Goal: Transaction & Acquisition: Purchase product/service

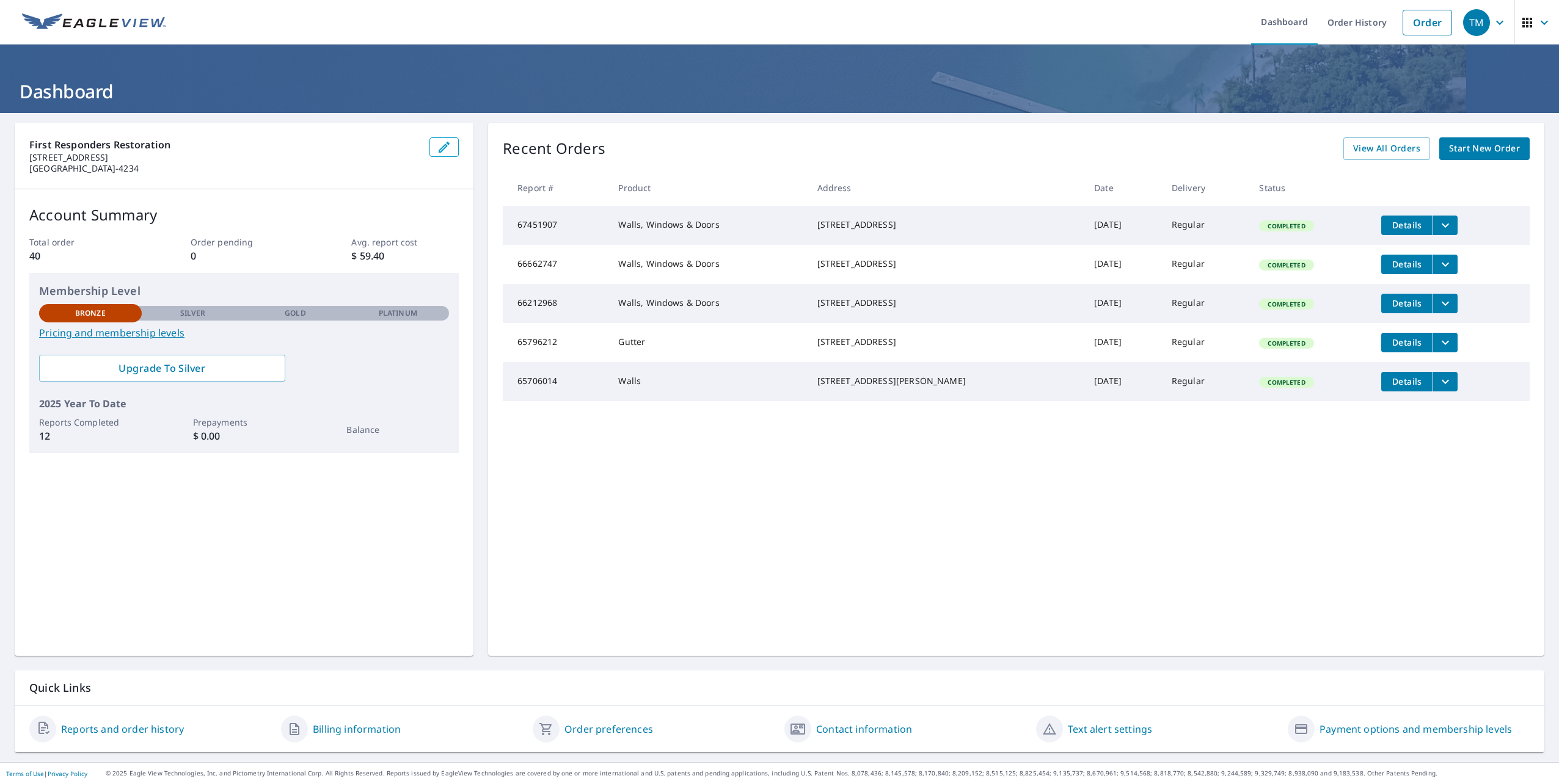
click at [1520, 20] on icon "button" at bounding box center [1527, 23] width 15 height 15
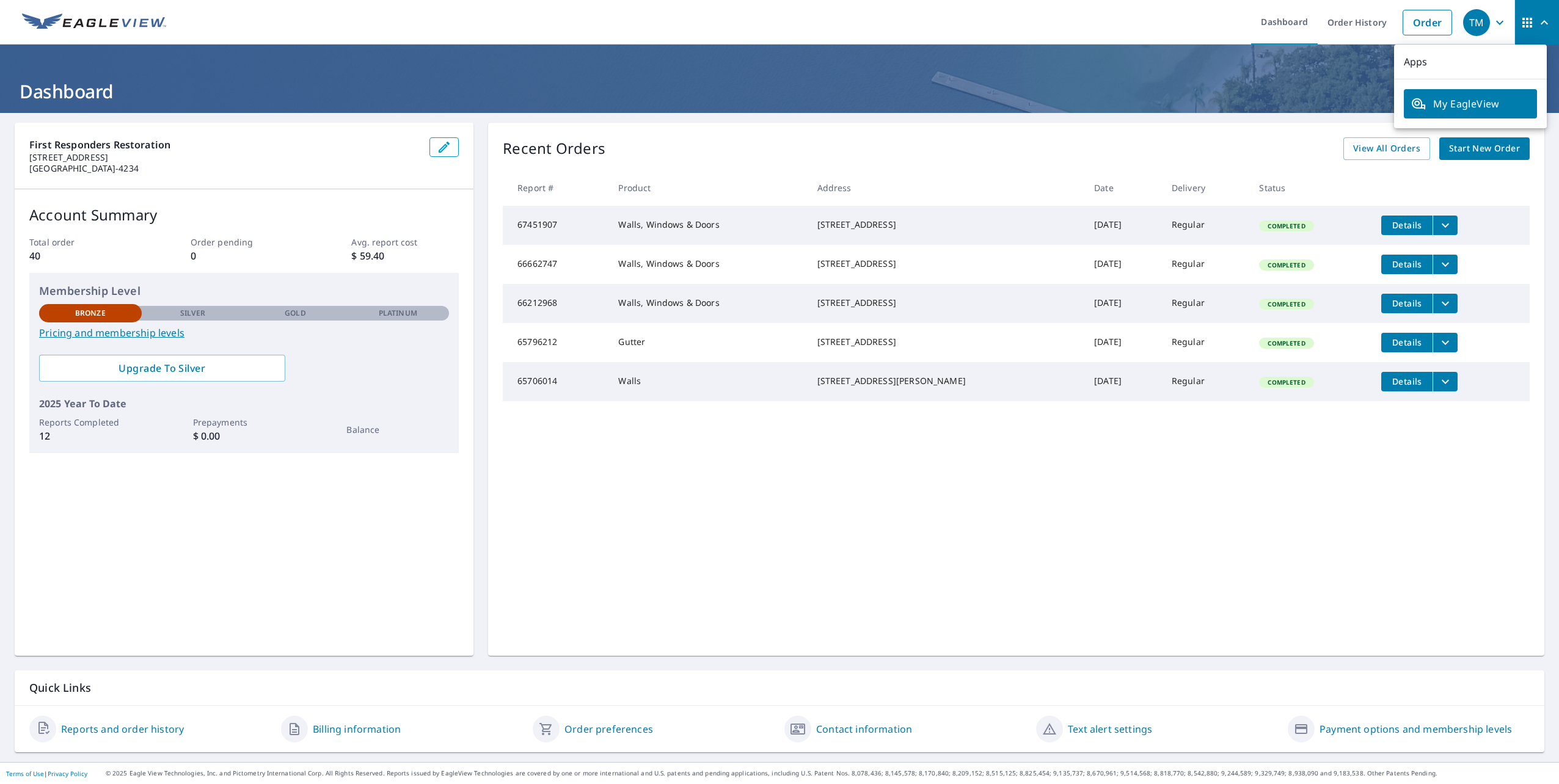
click at [1494, 109] on span "My EagleView" at bounding box center [1470, 104] width 118 height 15
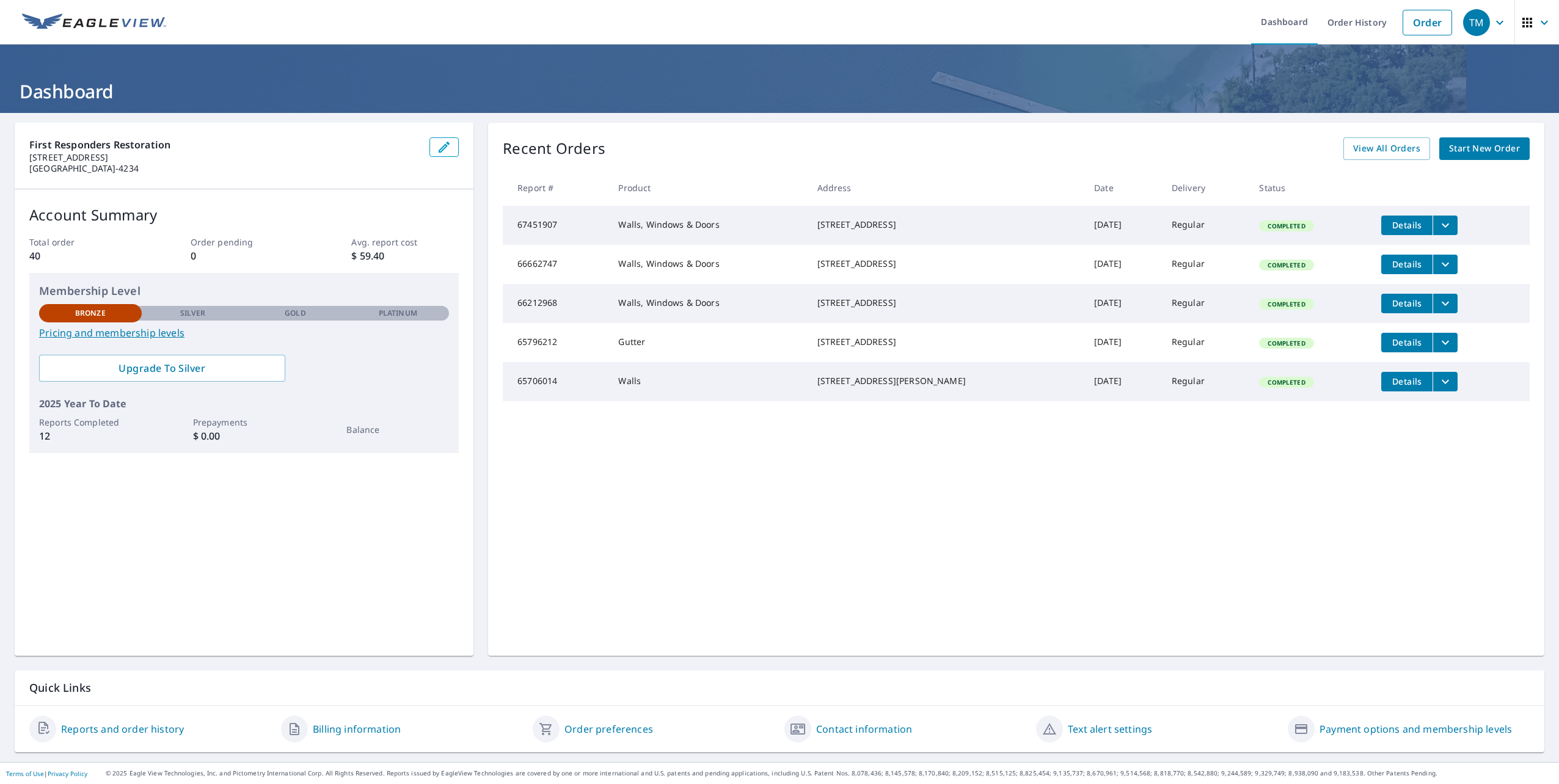
click at [138, 733] on link "Reports and order history" at bounding box center [122, 729] width 123 height 15
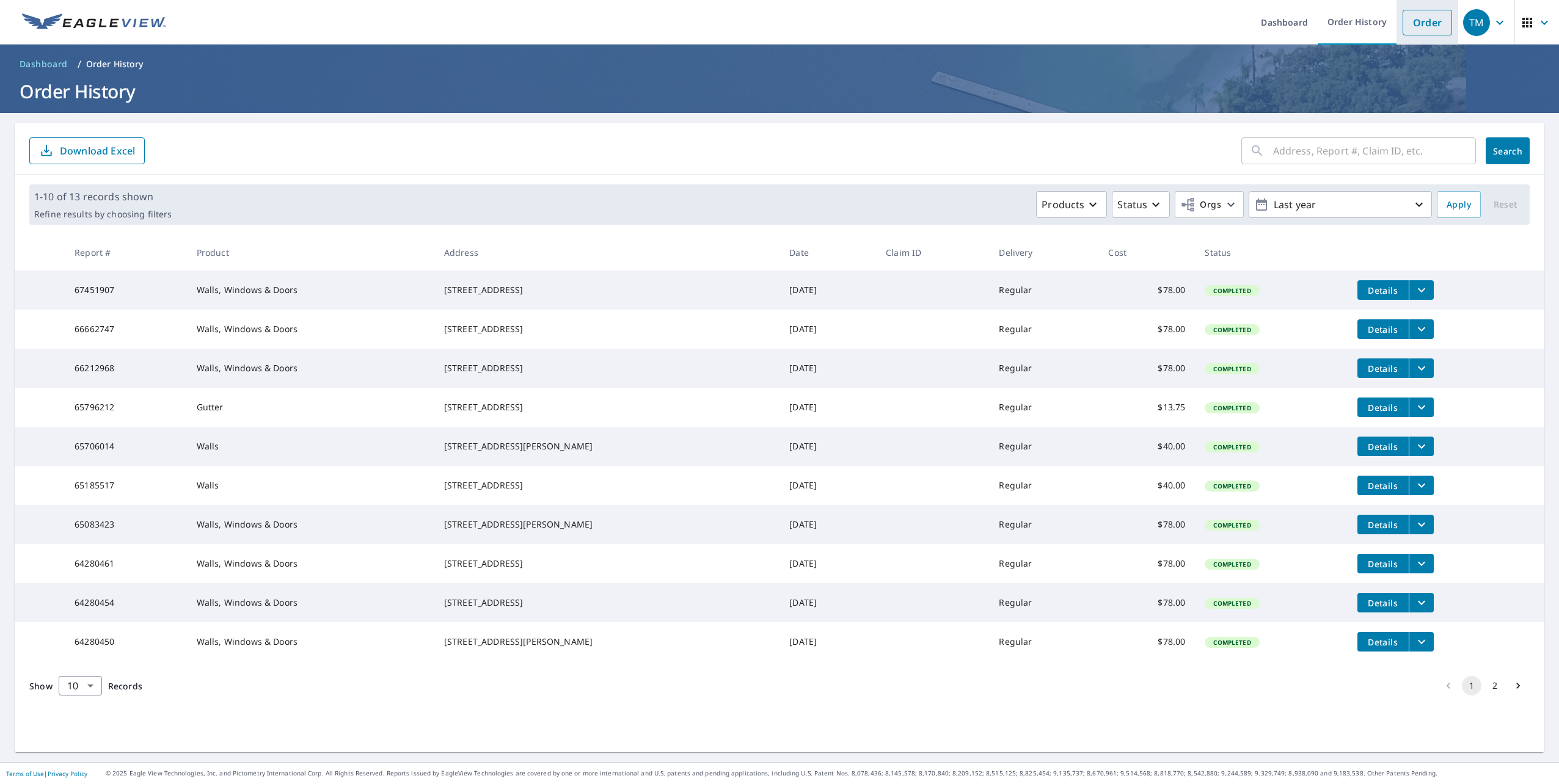
click at [1405, 31] on link "Order" at bounding box center [1427, 22] width 49 height 26
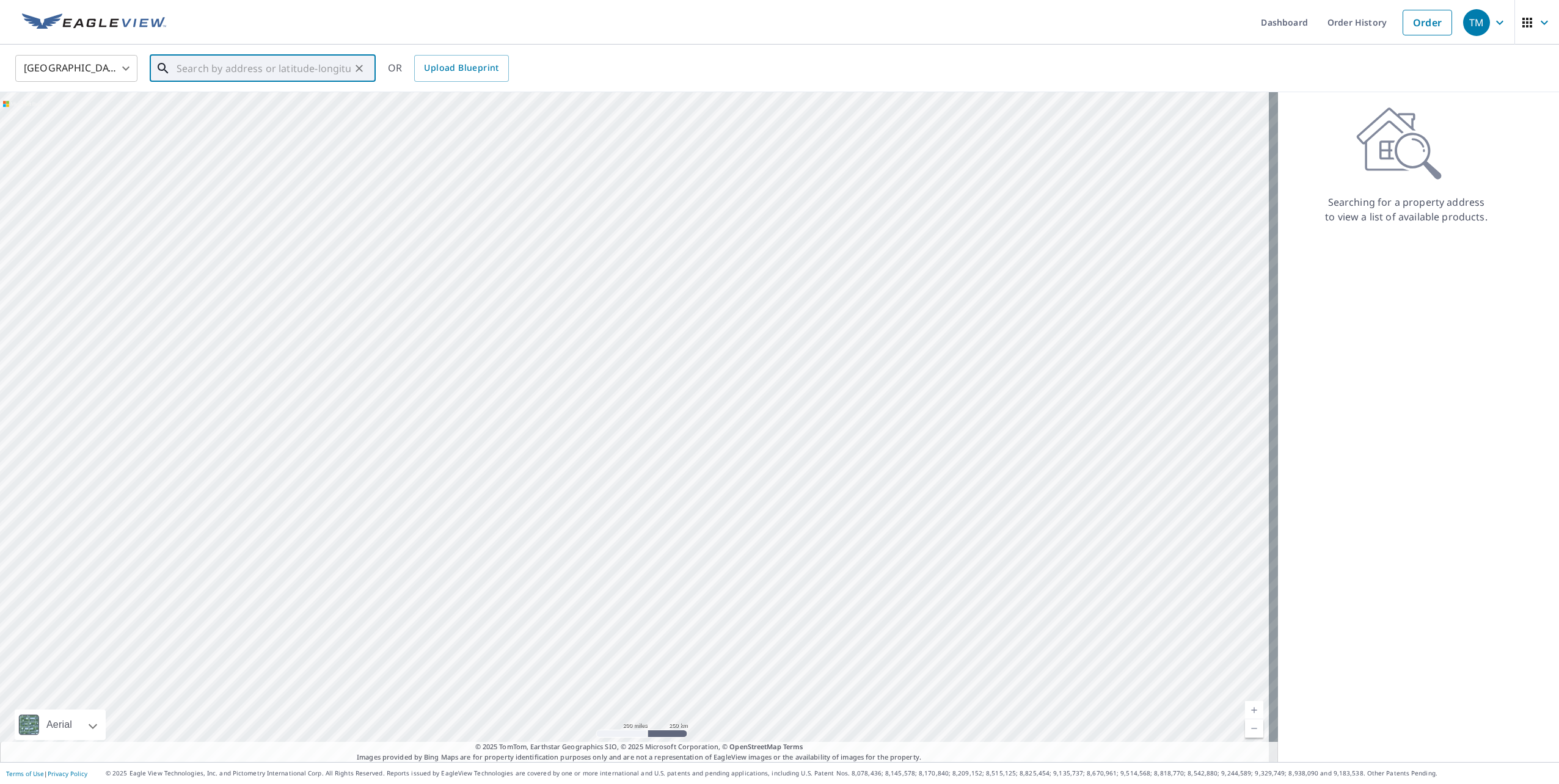
click at [229, 75] on input "text" at bounding box center [263, 68] width 174 height 34
click at [217, 108] on span "228 Split Rail Dr" at bounding box center [270, 104] width 192 height 15
type input "228 Split Rail Dr Wentzville, MO 63385"
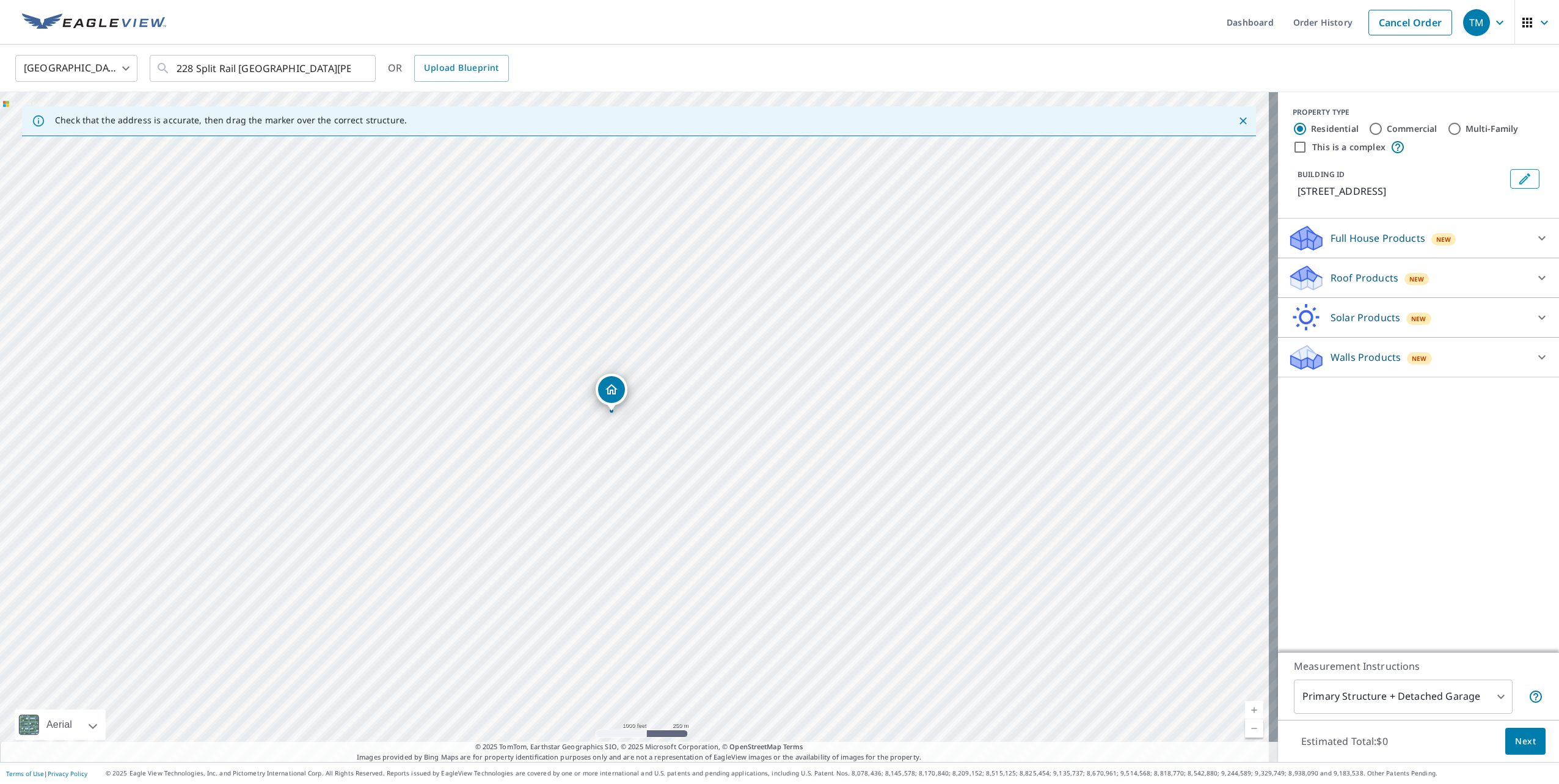
click at [1350, 363] on p "Walls Products" at bounding box center [1365, 357] width 70 height 15
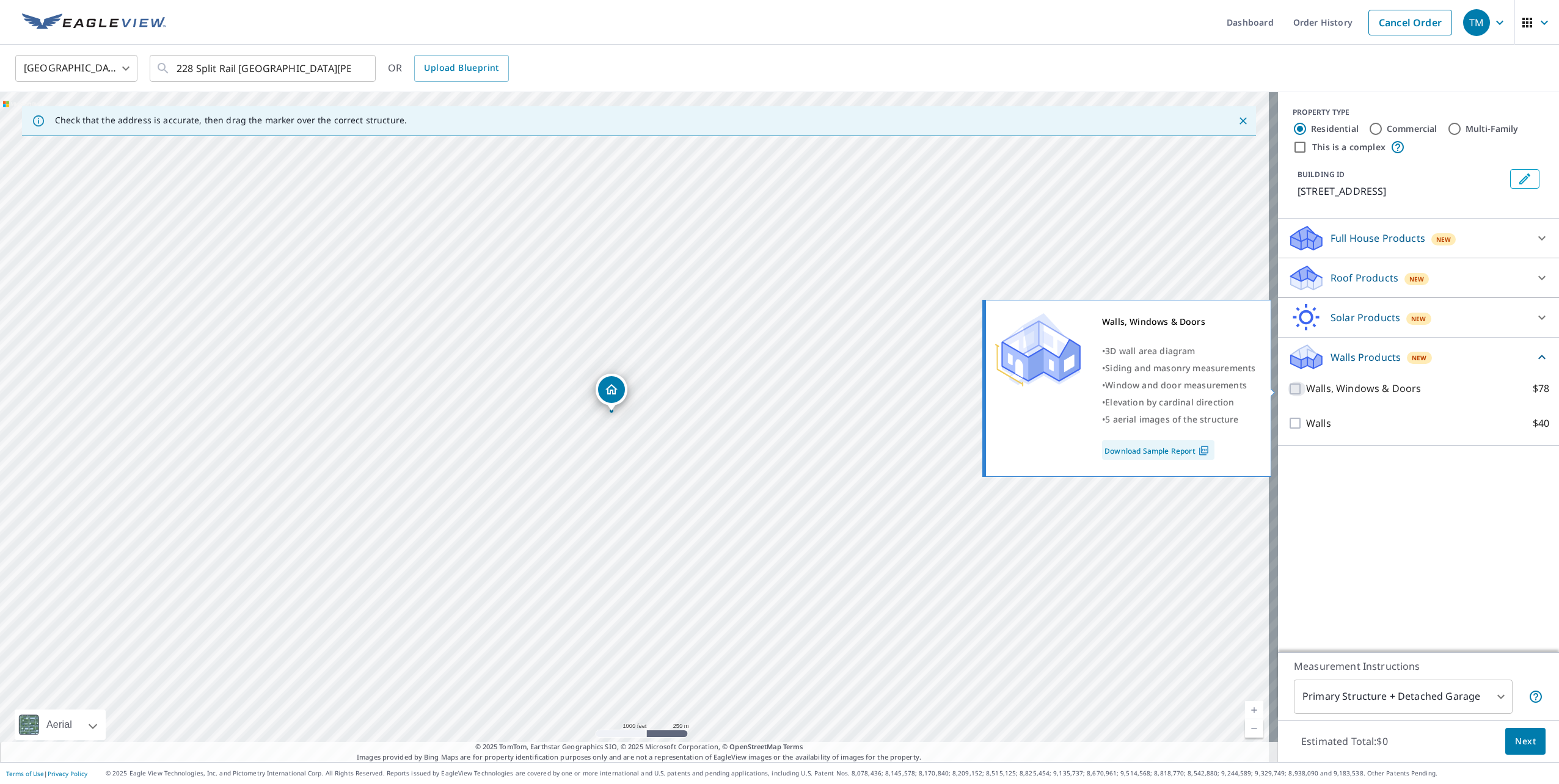
click at [1287, 390] on input "Walls, Windows & Doors $78" at bounding box center [1296, 389] width 18 height 15
checkbox input "true"
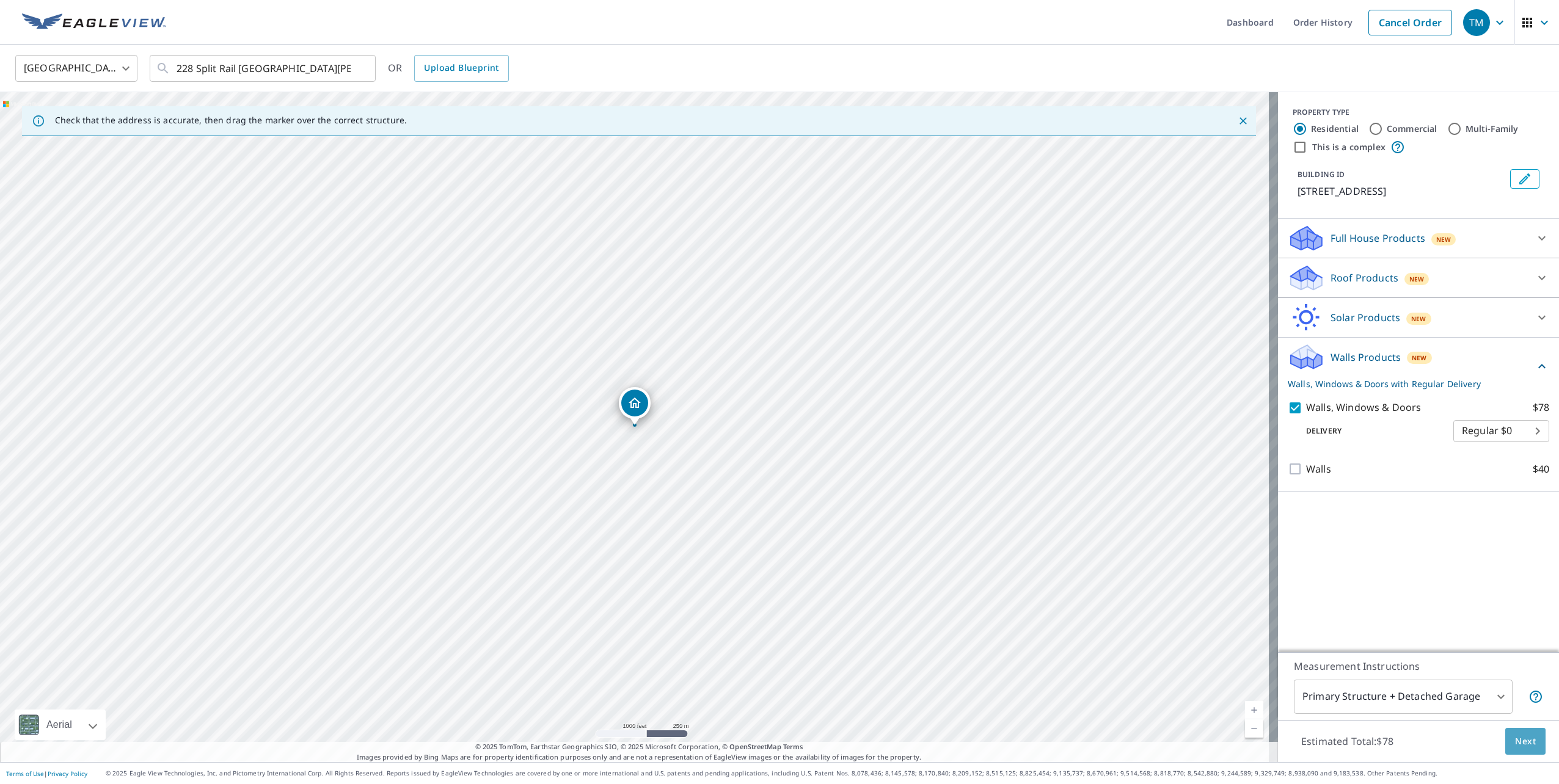
click at [1525, 743] on span "Next" at bounding box center [1525, 742] width 21 height 16
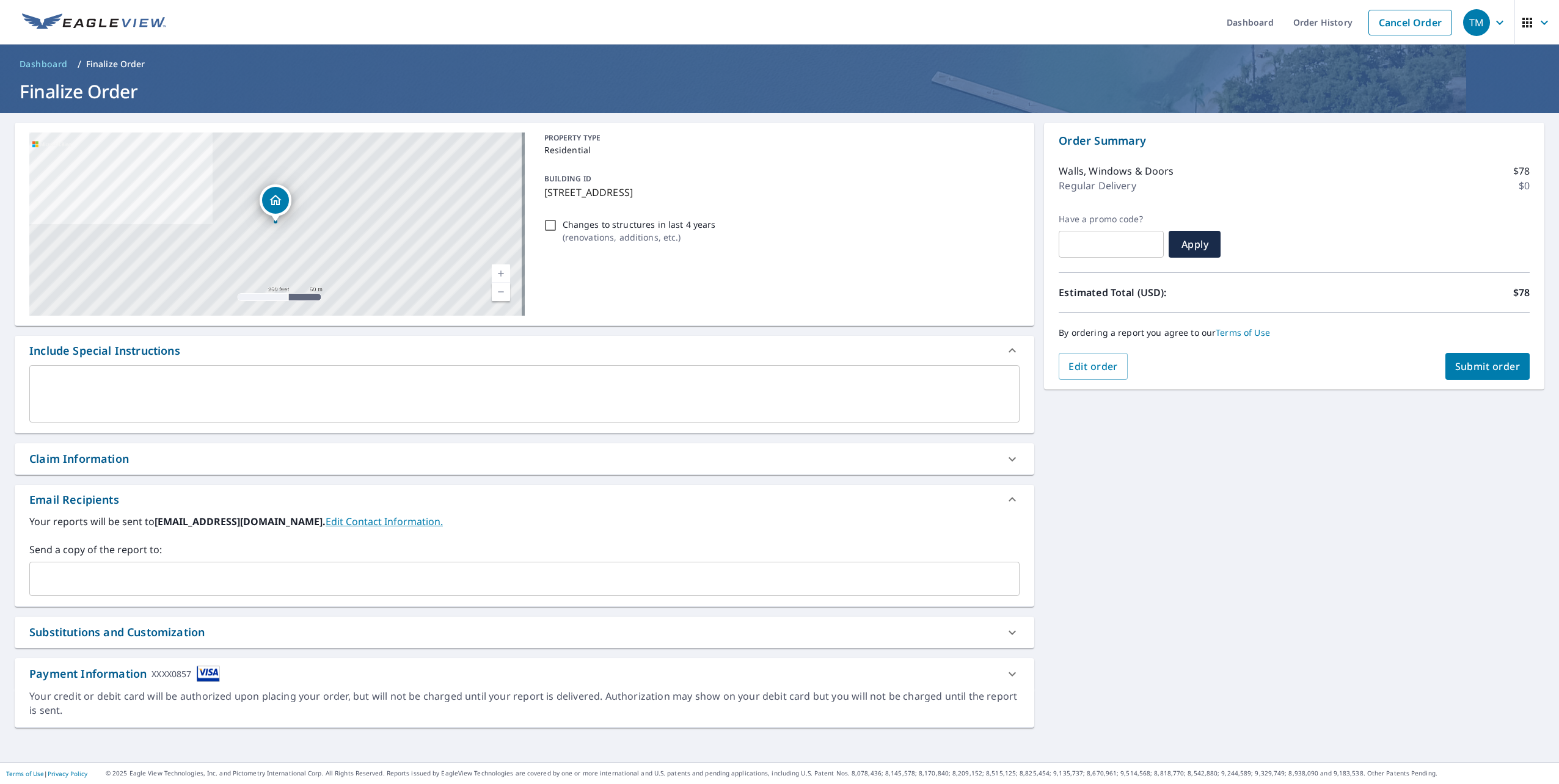
click at [82, 583] on input "text" at bounding box center [515, 579] width 961 height 23
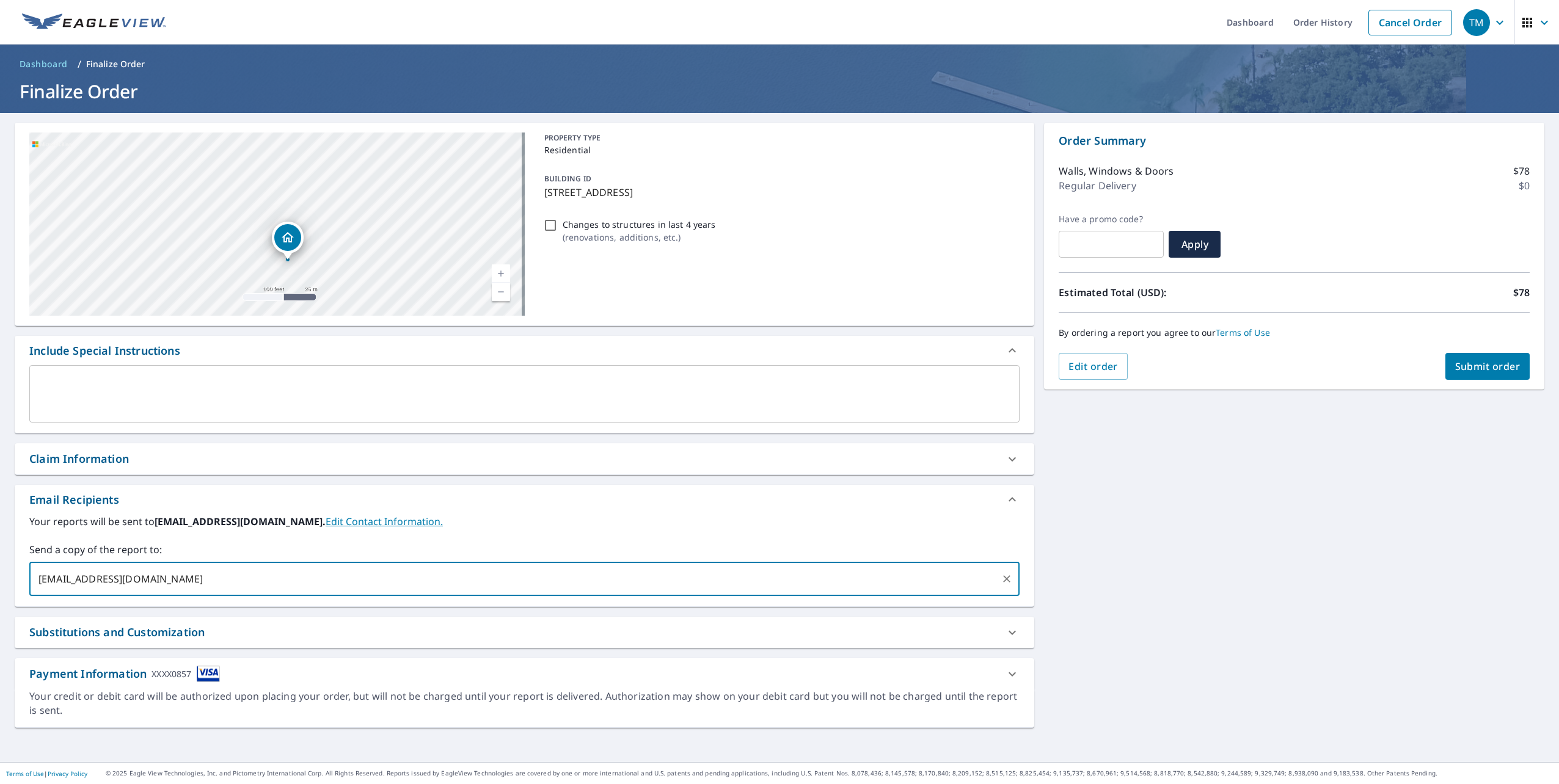
type input "mo.hailclaims@gmail.com"
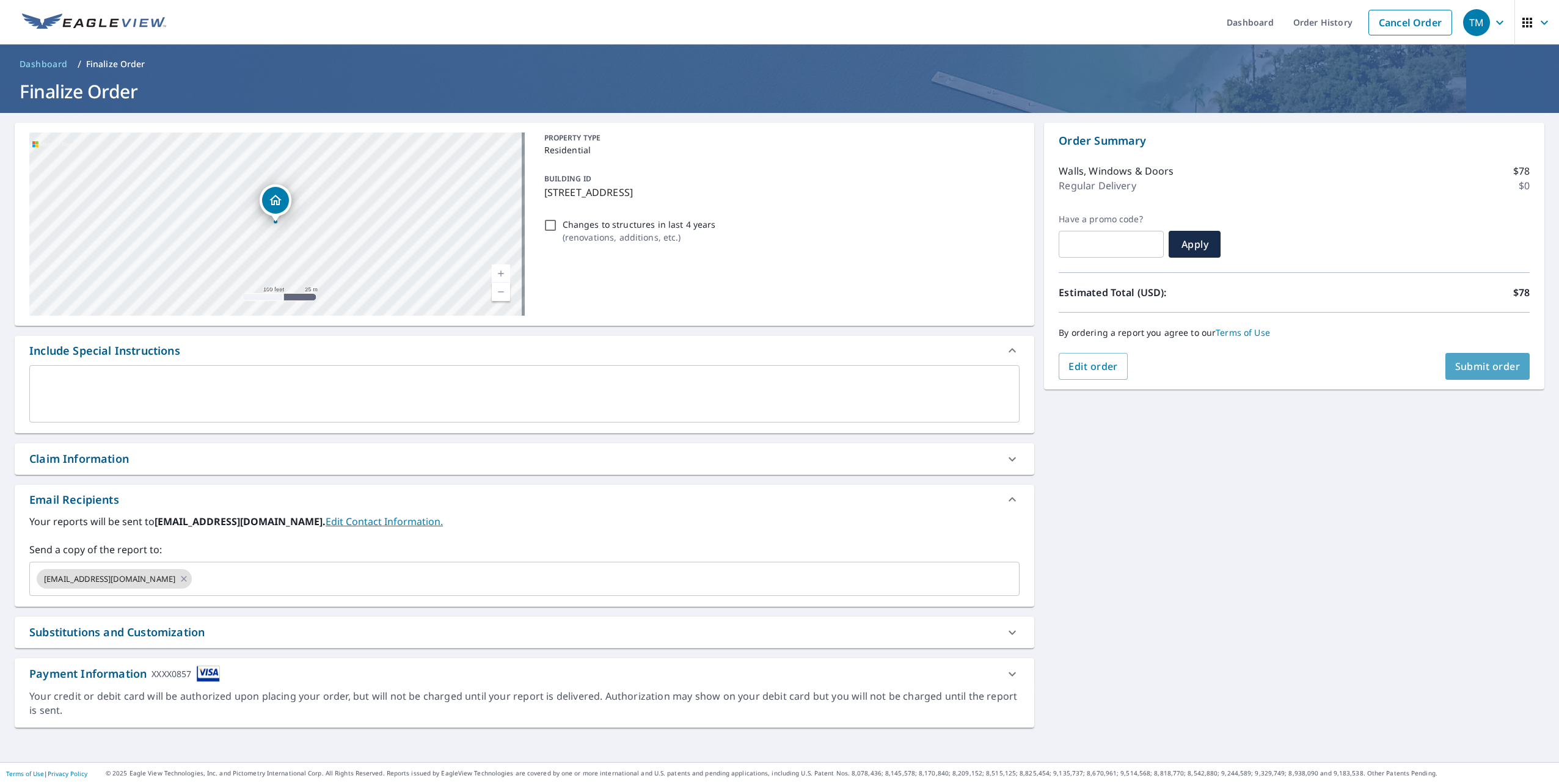
click at [1505, 364] on span "Submit order" at bounding box center [1487, 367] width 65 height 14
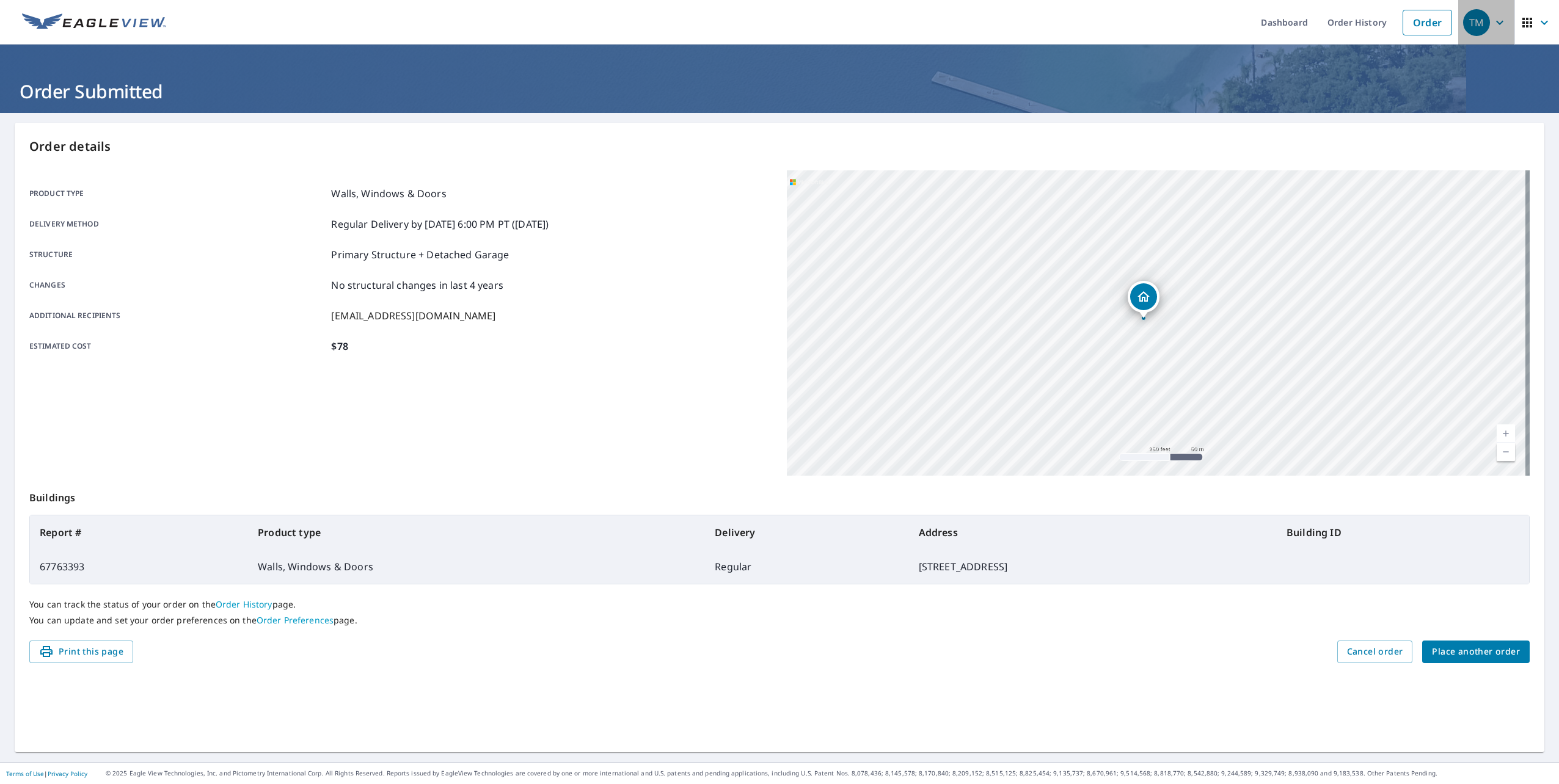
click at [1492, 27] on icon "button" at bounding box center [1500, 23] width 15 height 15
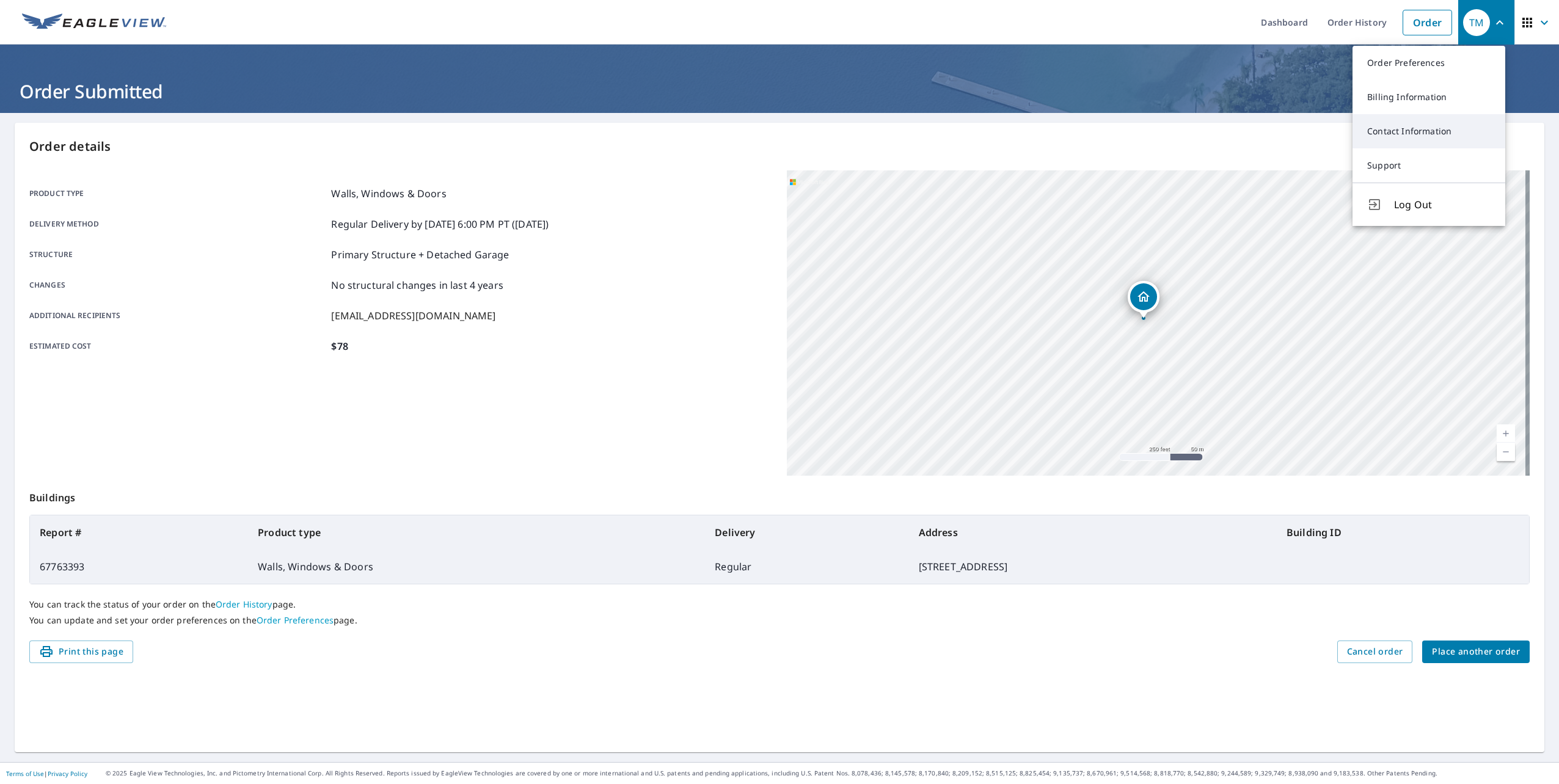
click at [1410, 136] on link "Contact Information" at bounding box center [1428, 131] width 153 height 34
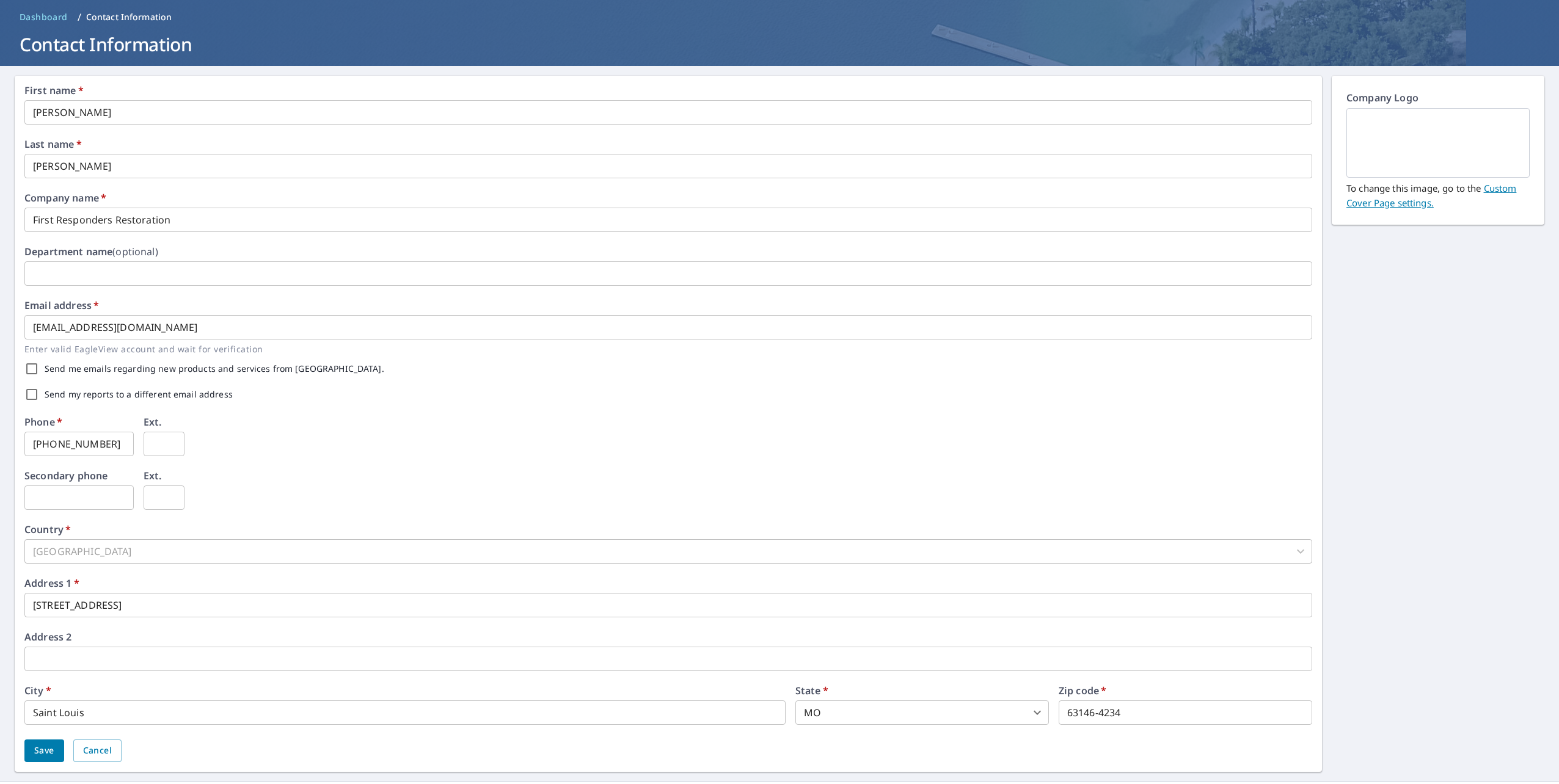
scroll to position [67, 0]
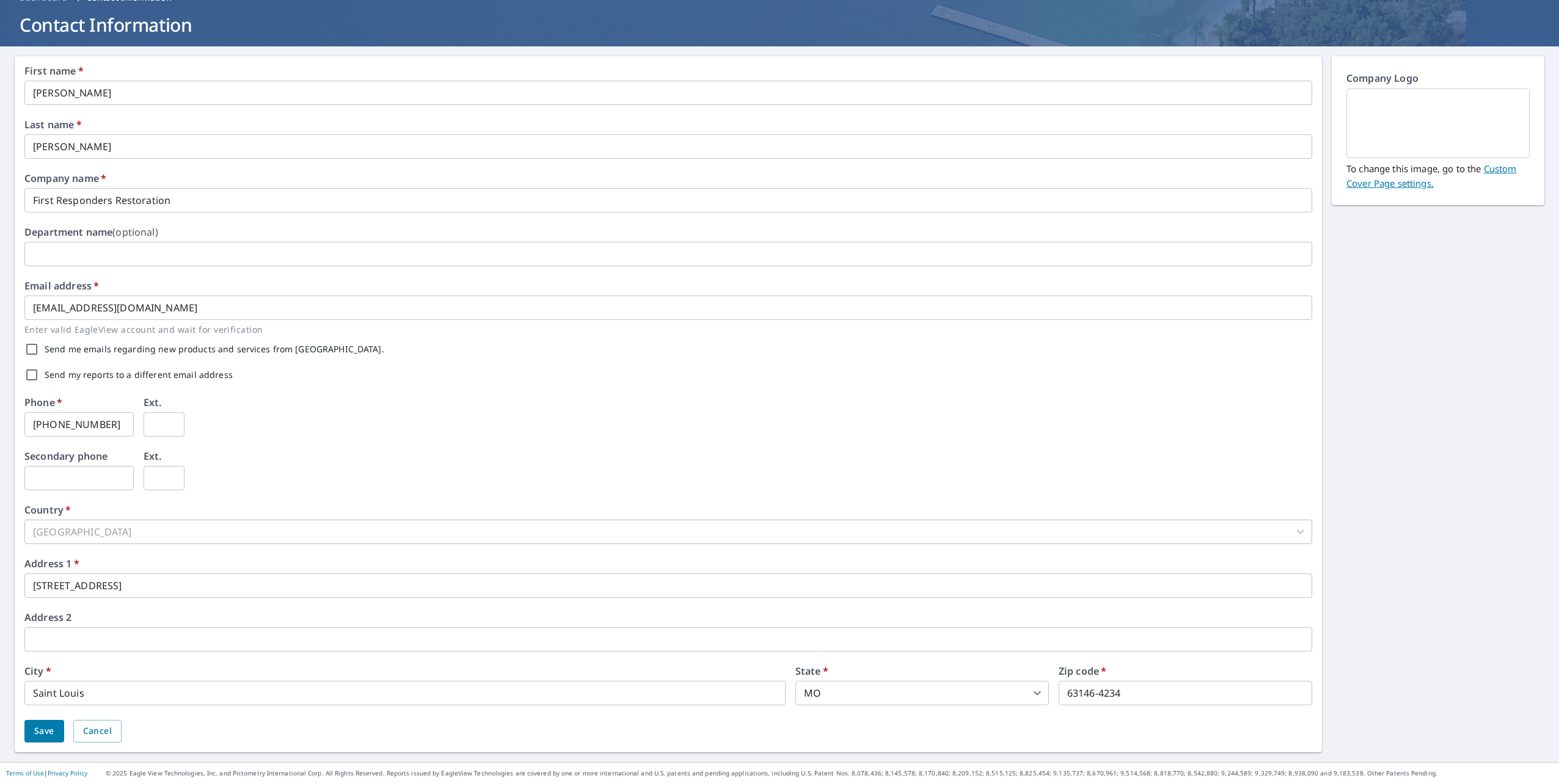
click at [45, 734] on span "Save" at bounding box center [44, 731] width 20 height 16
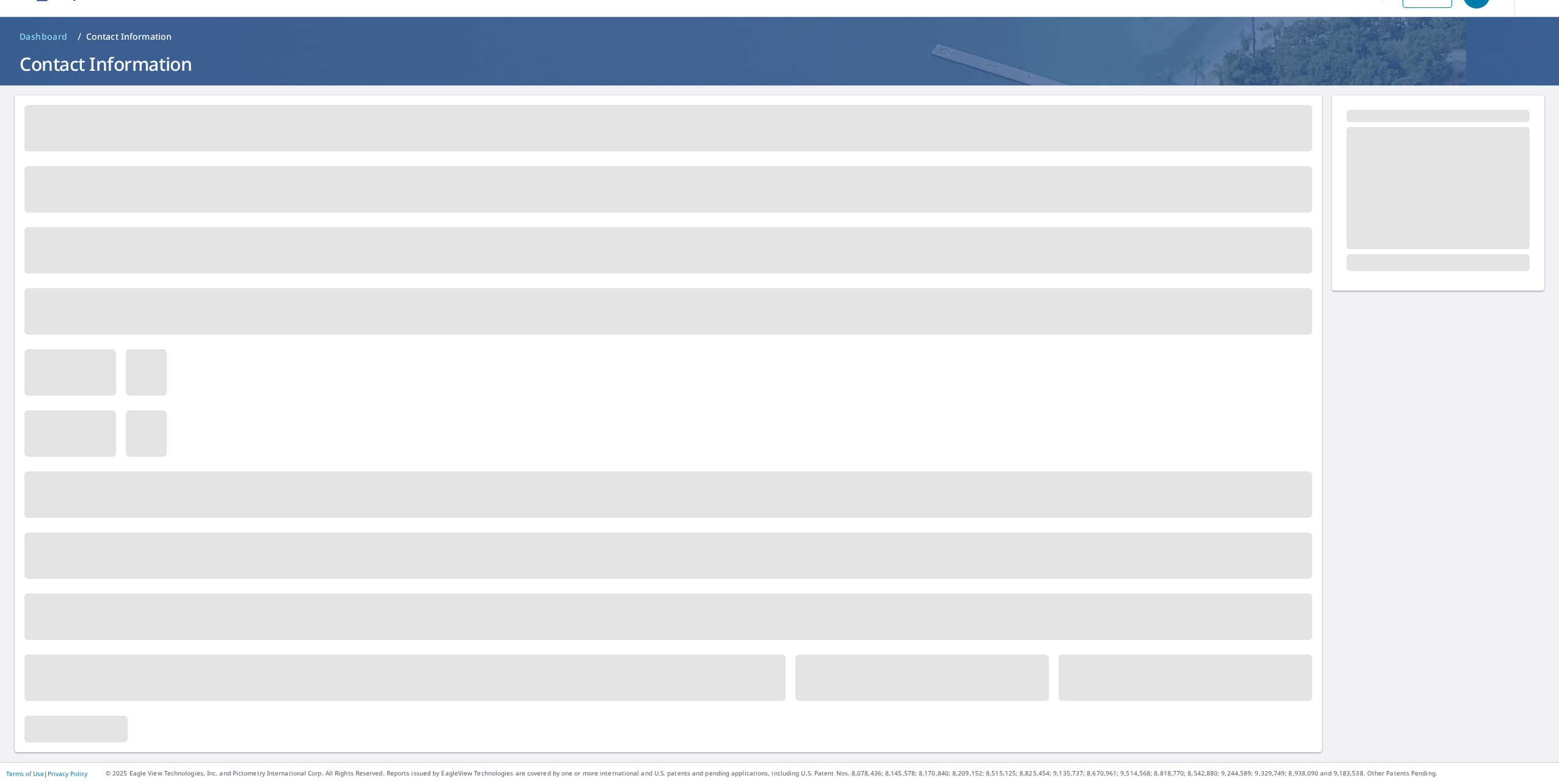
scroll to position [0, 0]
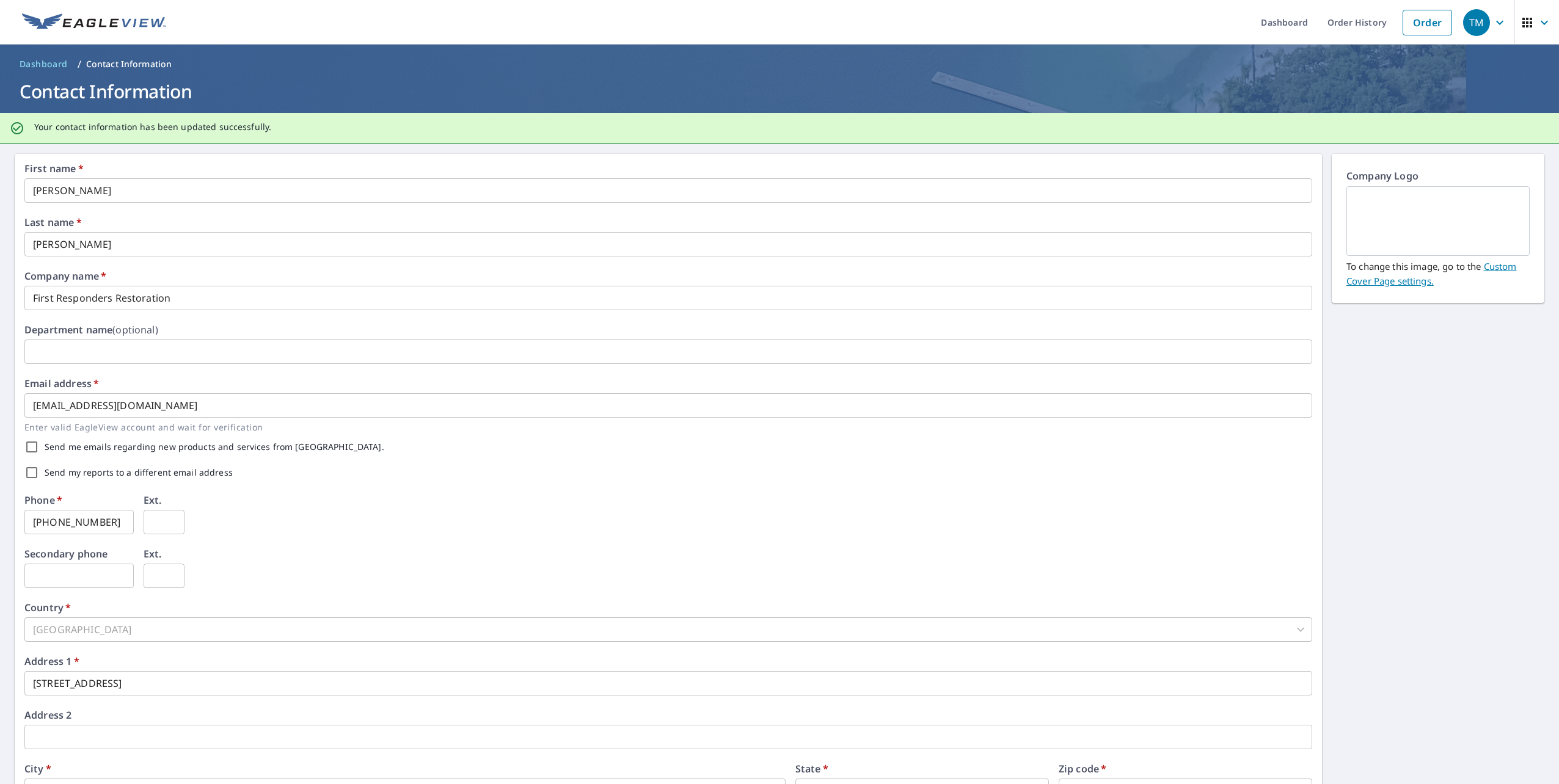
click at [1496, 22] on icon "button" at bounding box center [1500, 22] width 7 height 4
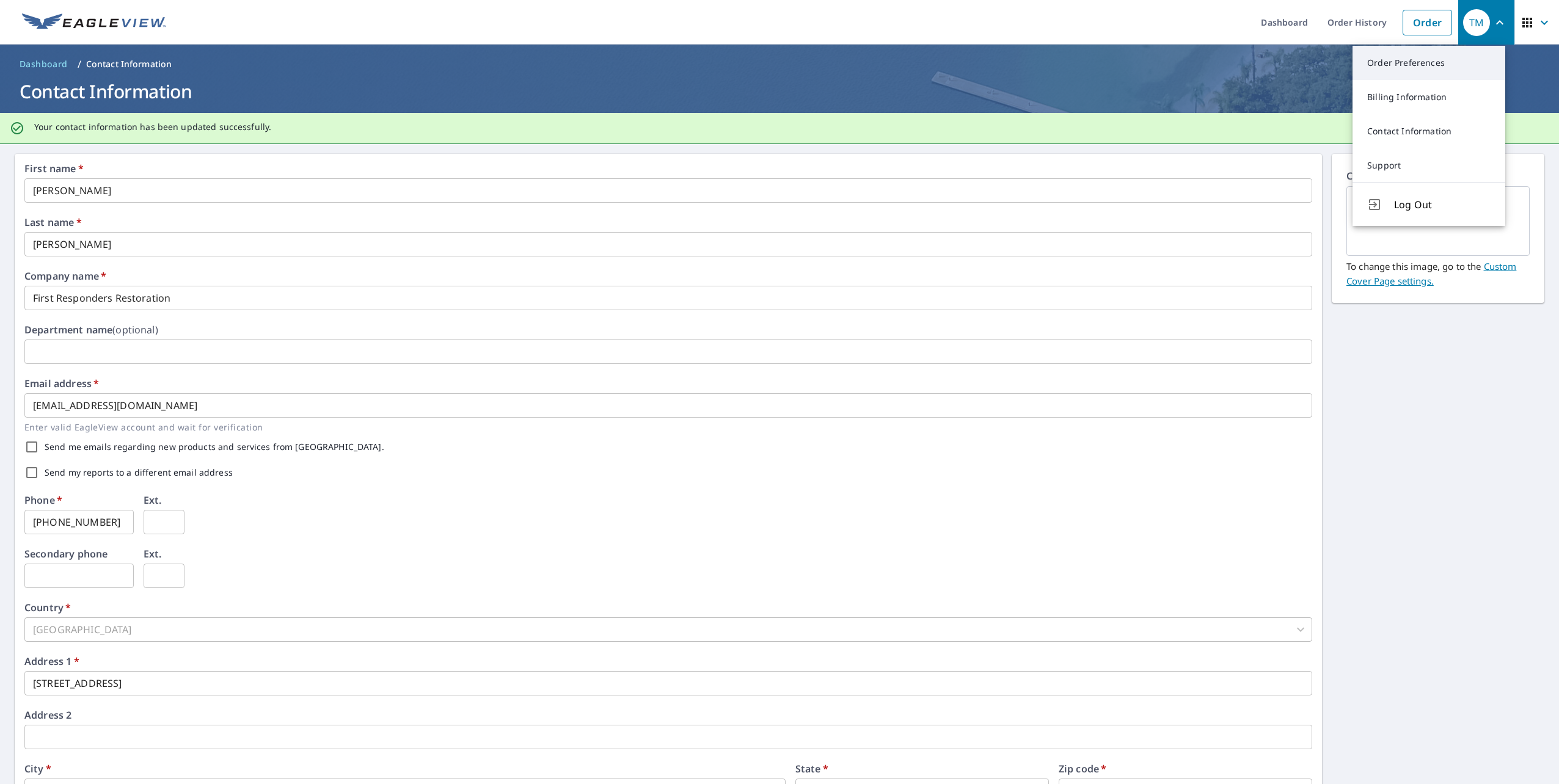
click at [1419, 67] on link "Order Preferences" at bounding box center [1428, 63] width 153 height 34
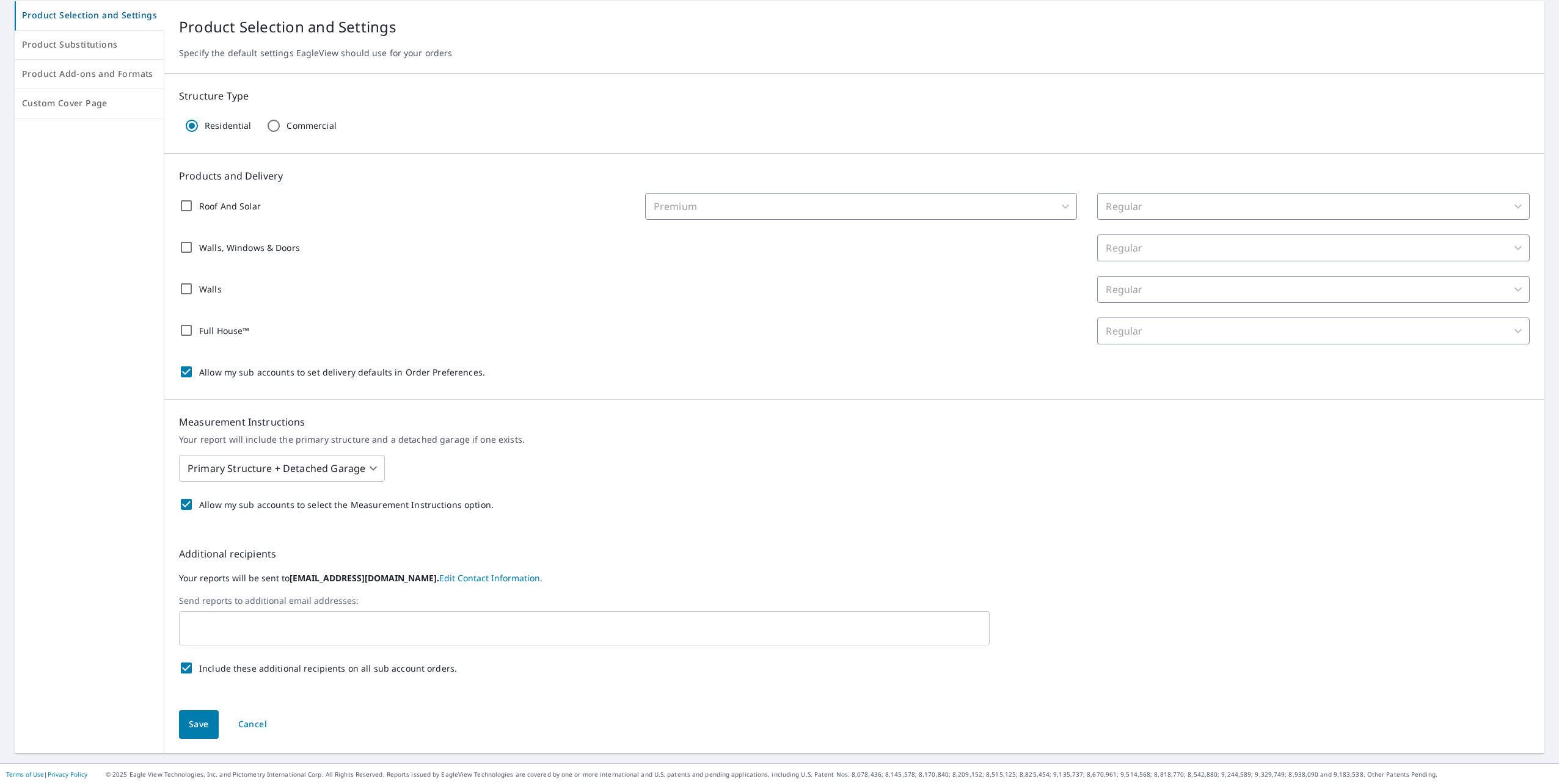
scroll to position [123, 0]
click at [219, 630] on input "text" at bounding box center [575, 627] width 781 height 23
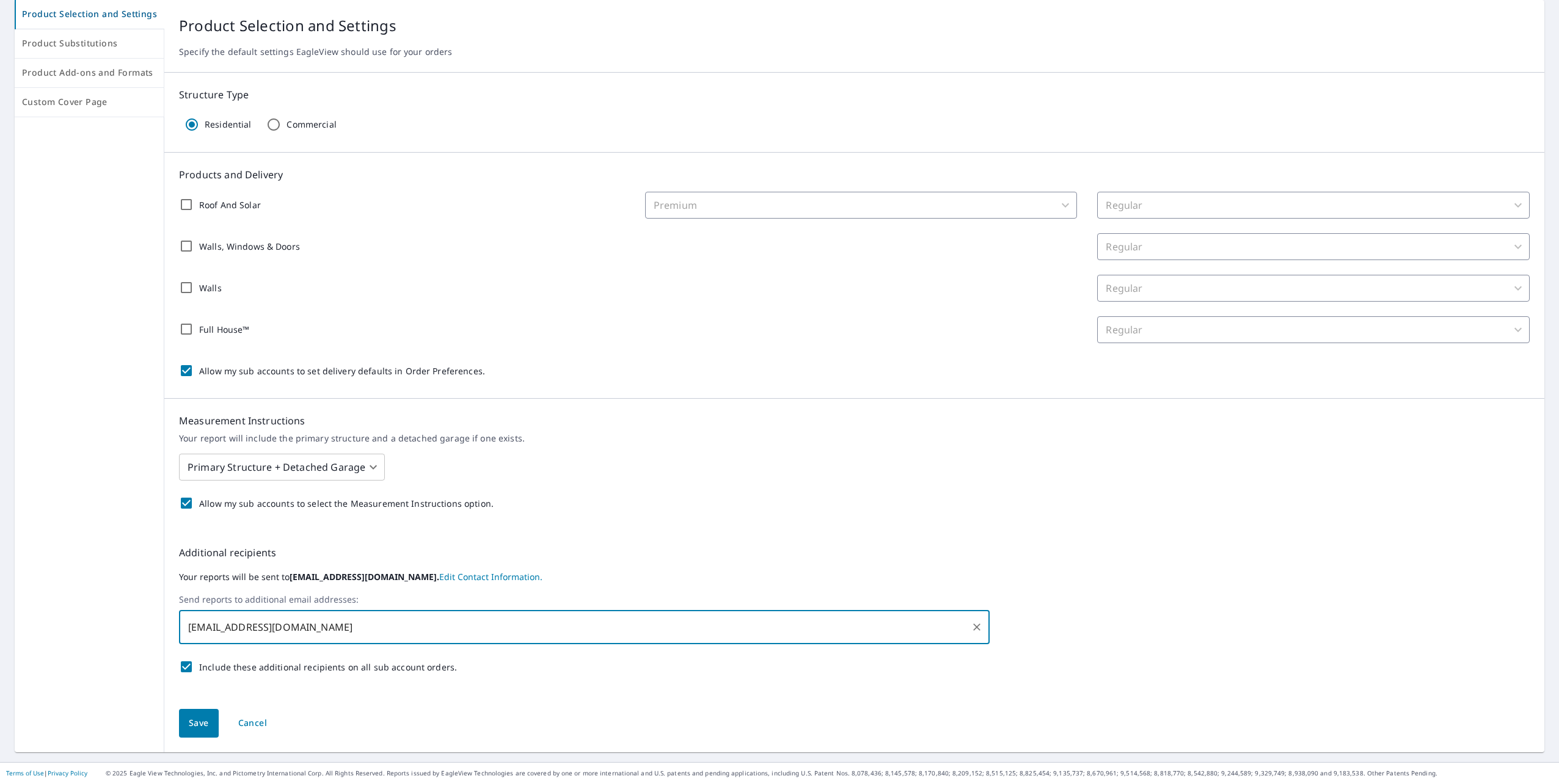
type input "mo.hailclaims@gmail.com"
click at [189, 727] on span "Save" at bounding box center [199, 723] width 20 height 16
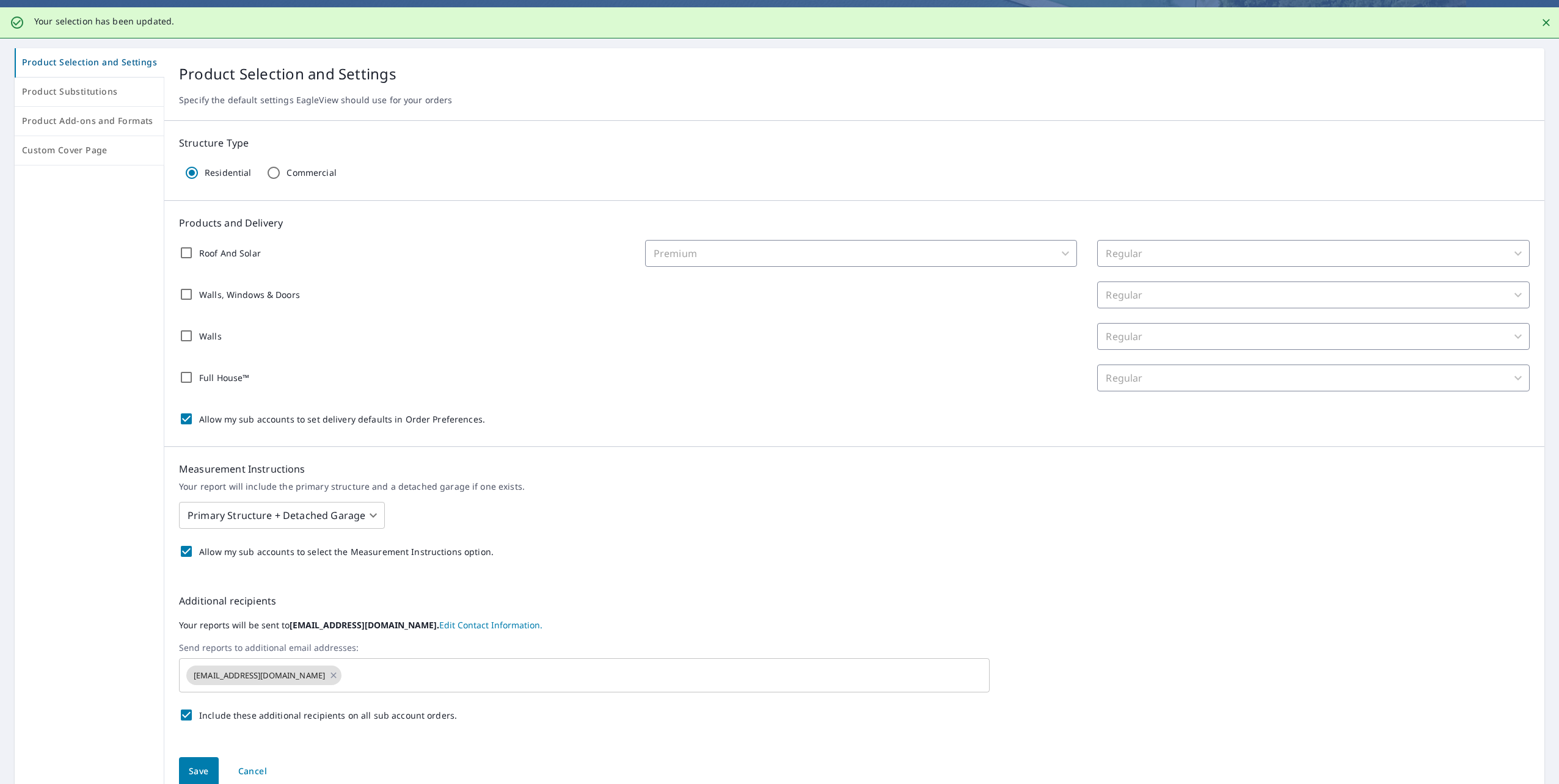
scroll to position [0, 0]
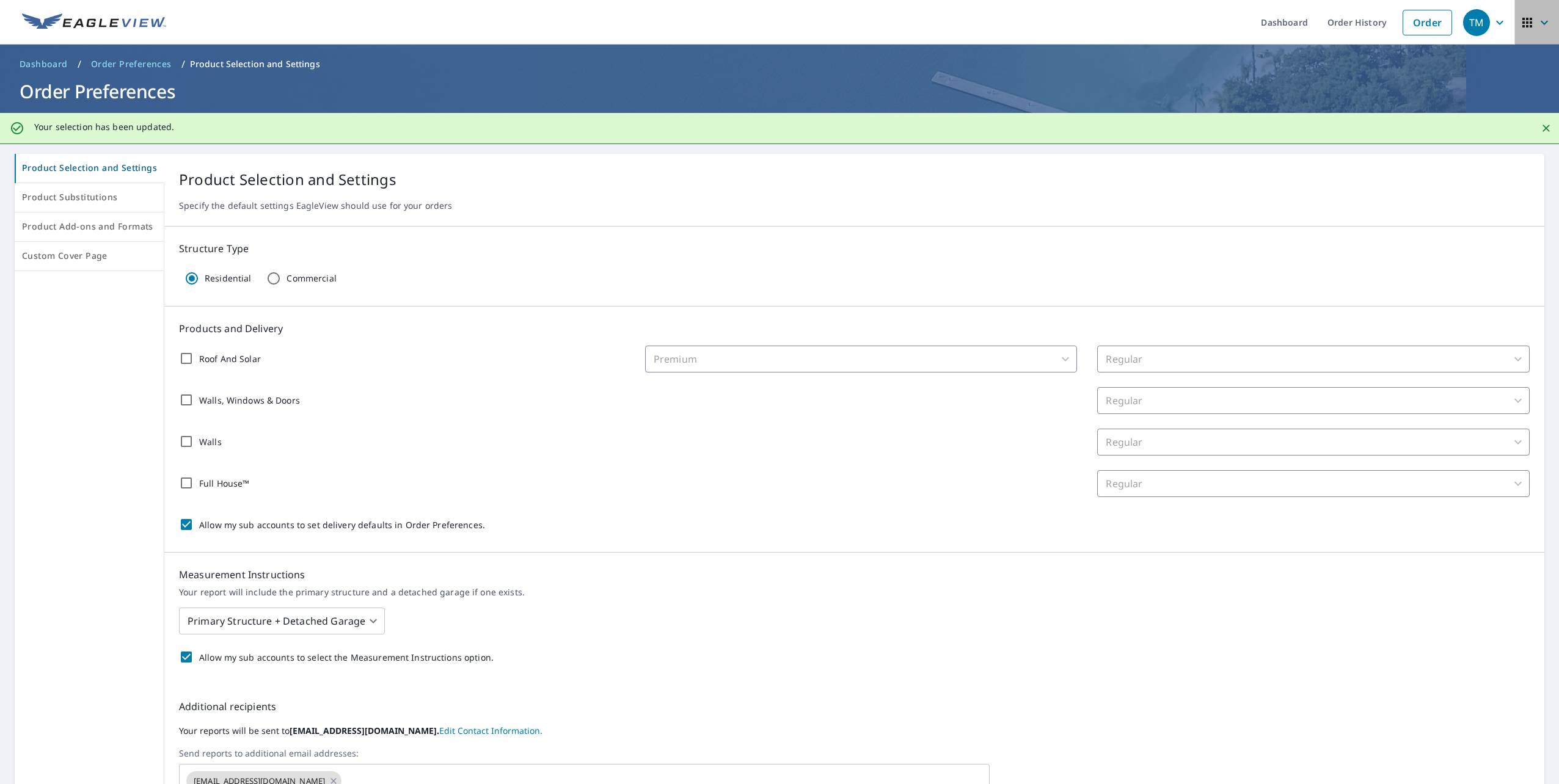
click at [1522, 16] on icon "button" at bounding box center [1527, 23] width 15 height 15
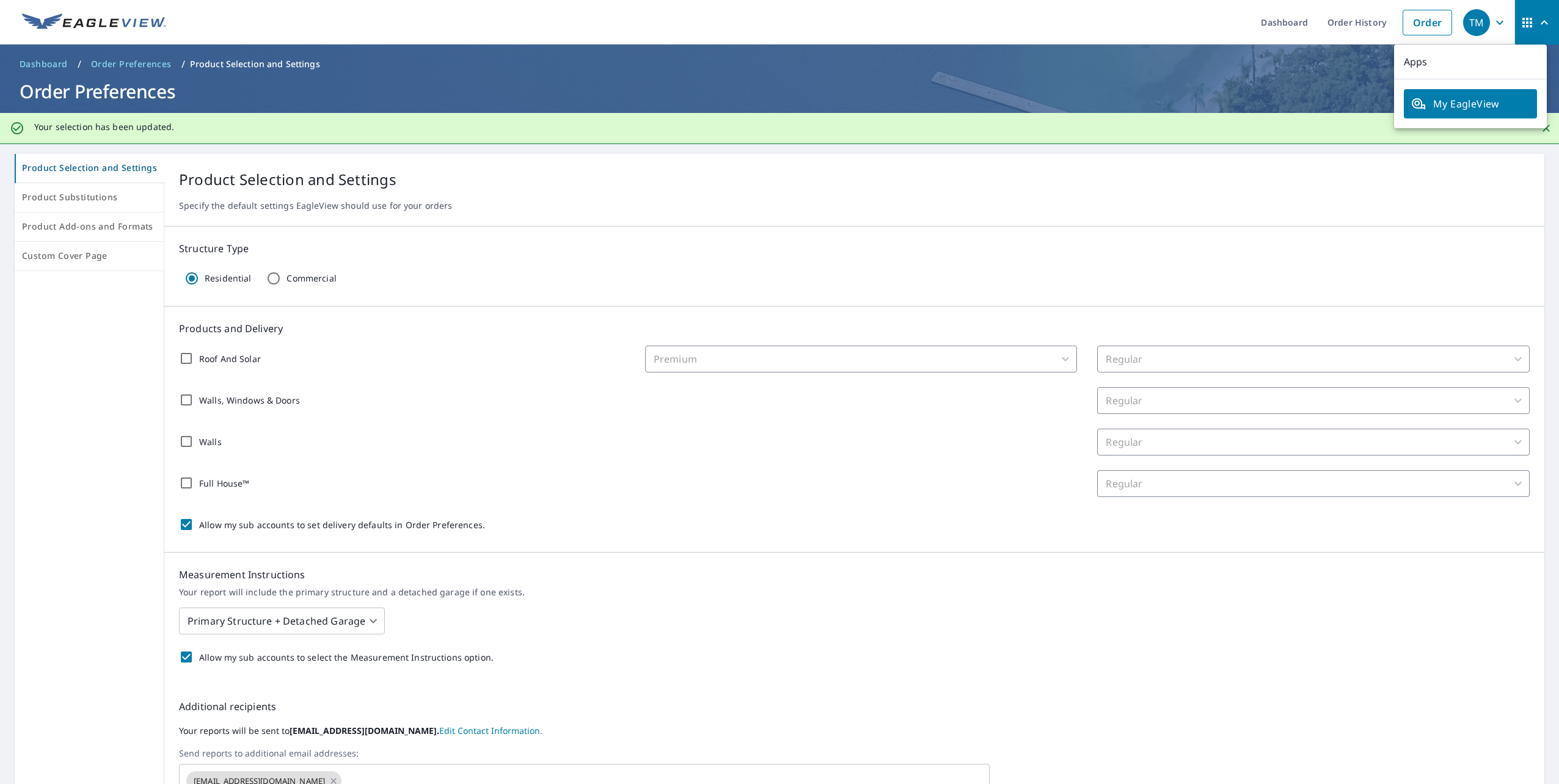
click at [1522, 16] on icon "button" at bounding box center [1527, 23] width 15 height 15
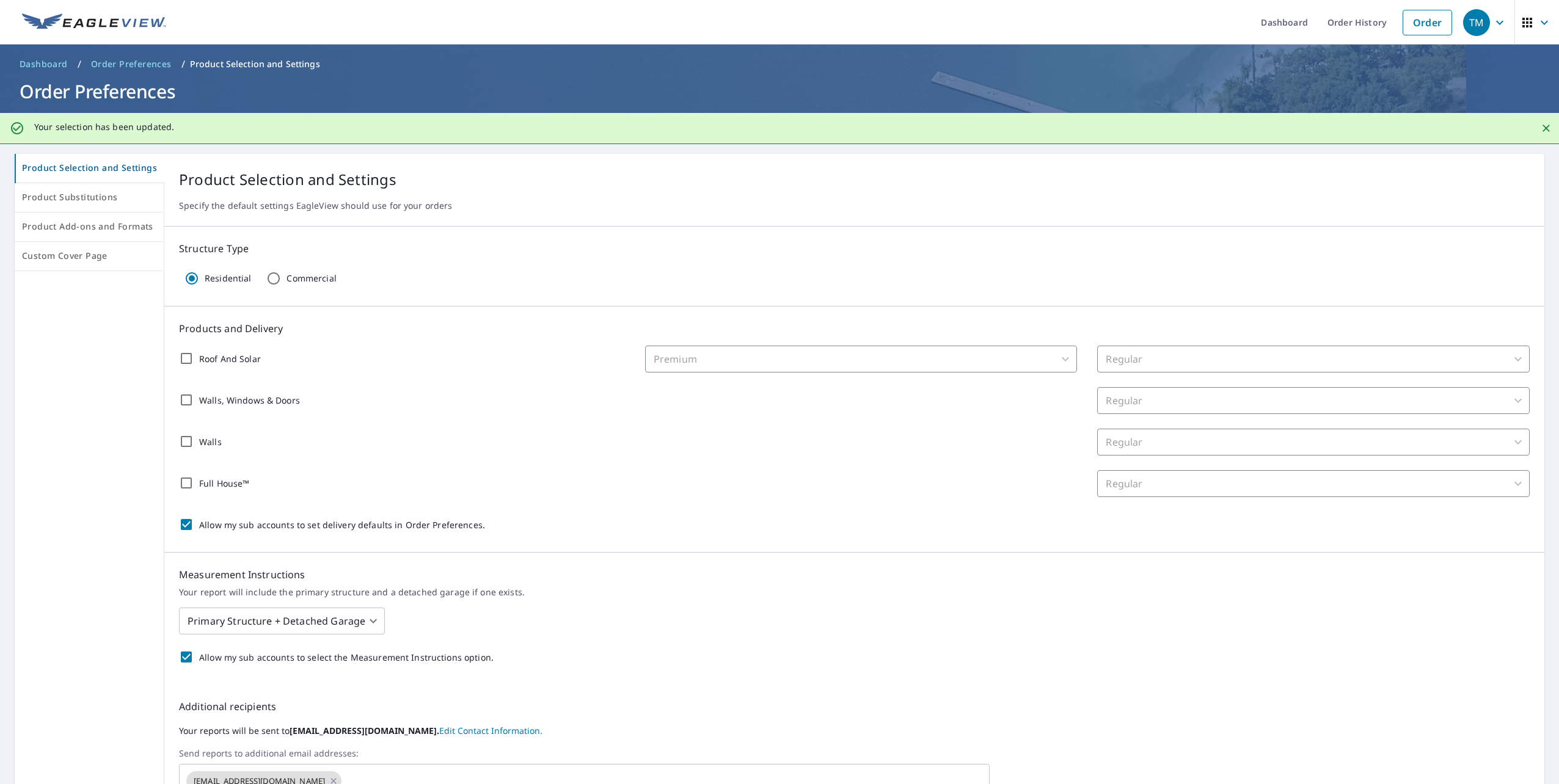
click at [1523, 19] on icon "button" at bounding box center [1527, 22] width 10 height 10
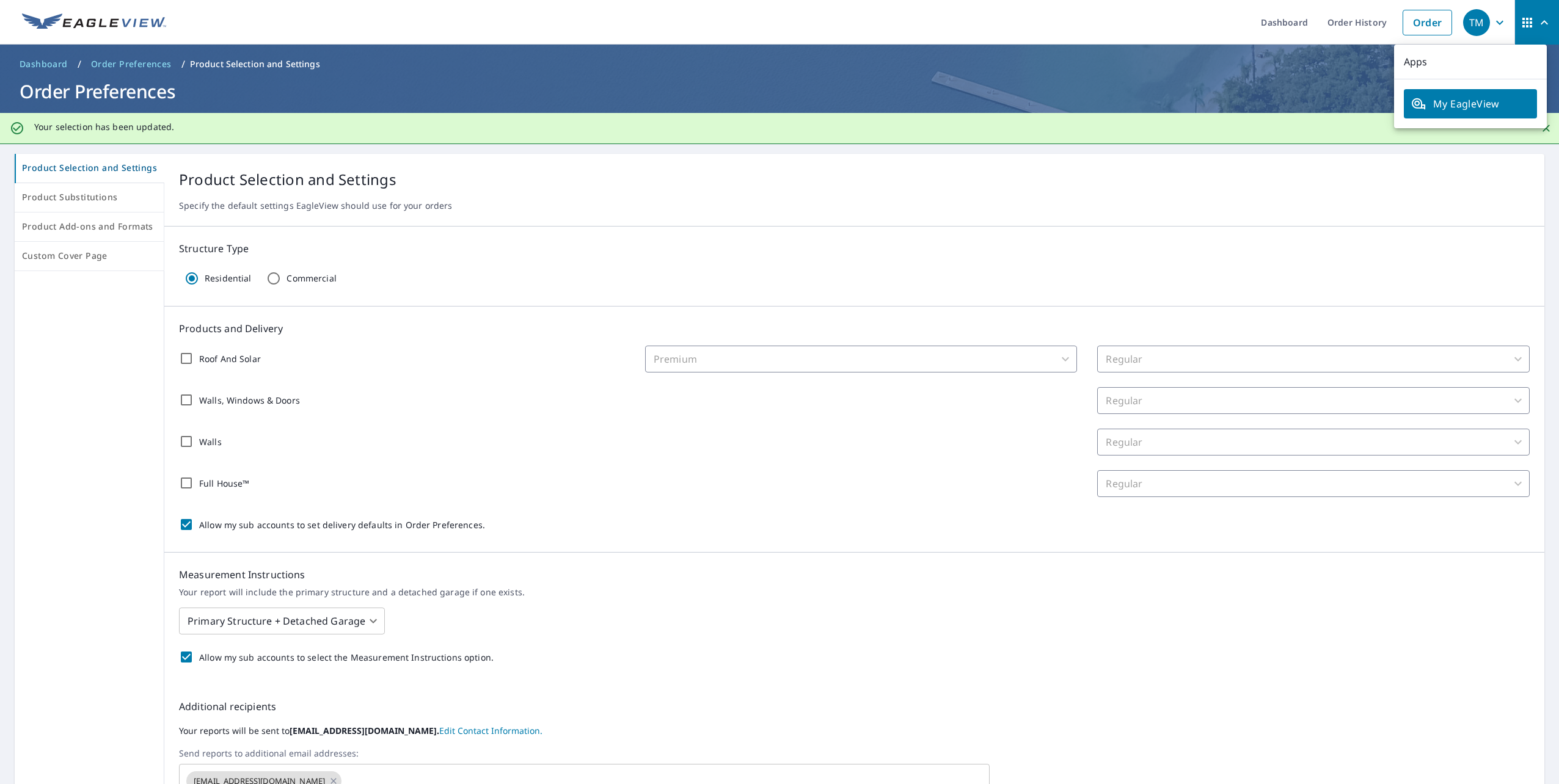
click at [1494, 98] on span "My EagleView" at bounding box center [1470, 104] width 118 height 15
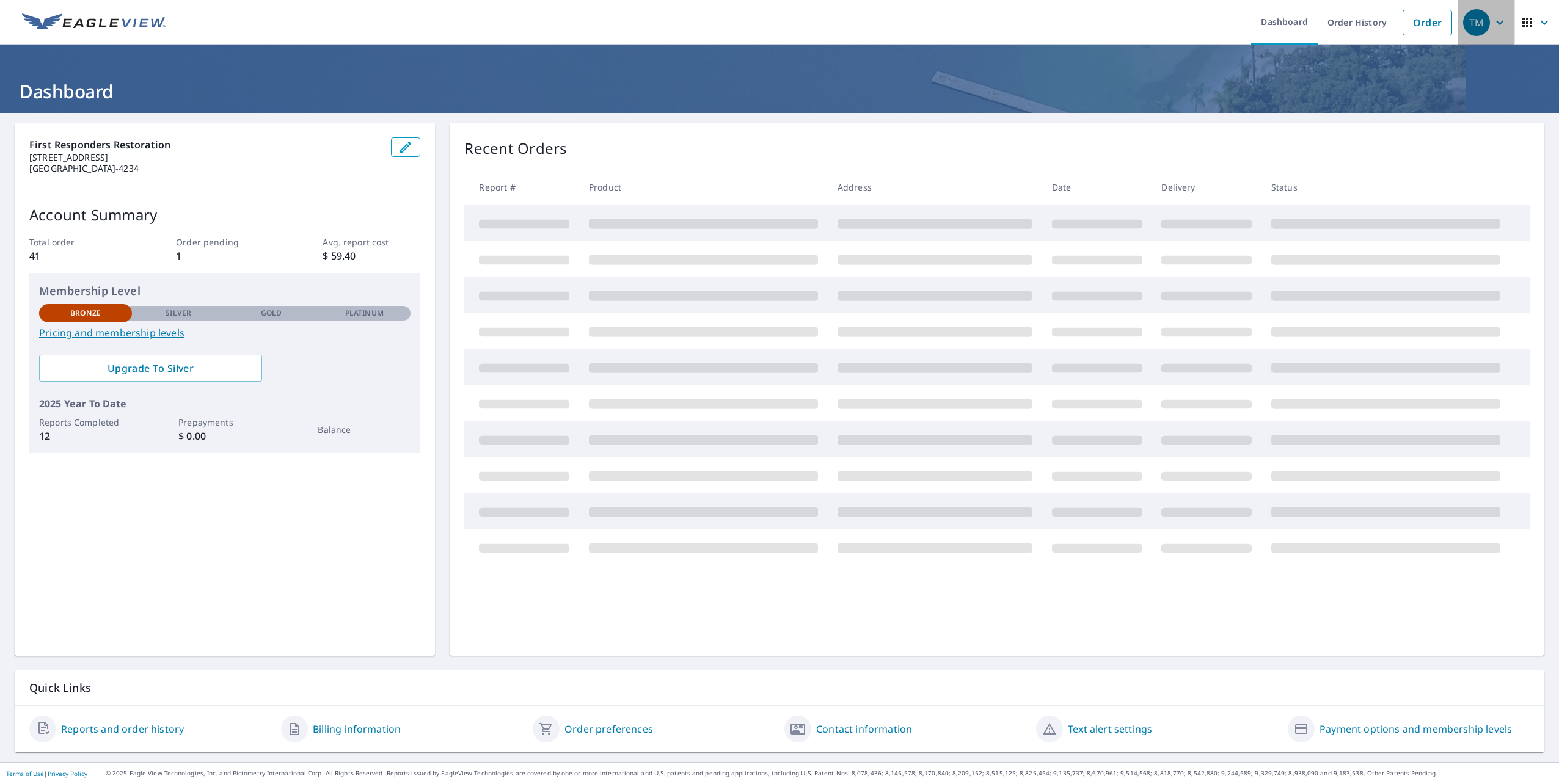
click at [1481, 24] on span "TM" at bounding box center [1486, 22] width 47 height 29
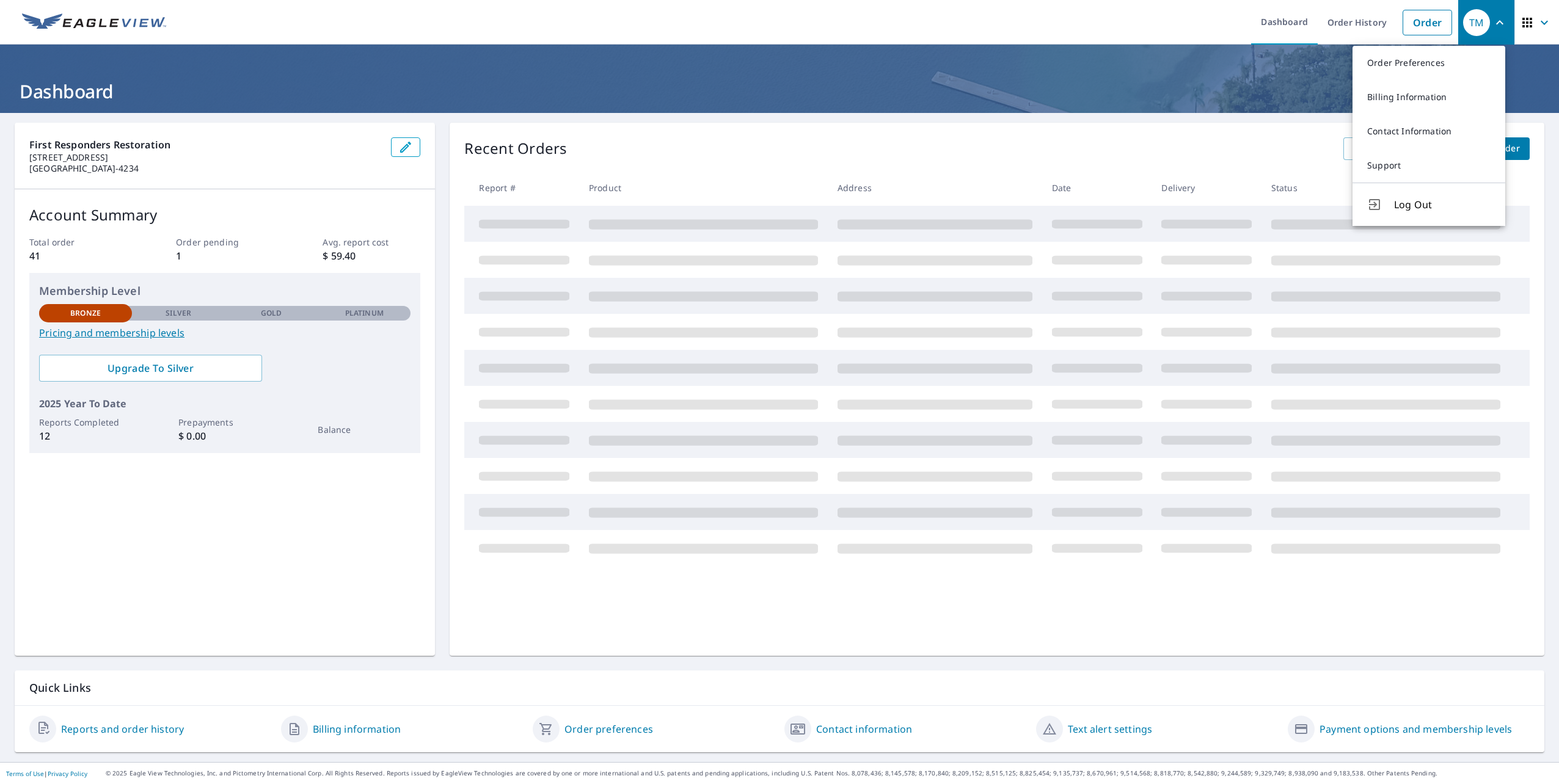
click at [855, 727] on link "Contact information" at bounding box center [864, 729] width 96 height 15
